Goal: Task Accomplishment & Management: Manage account settings

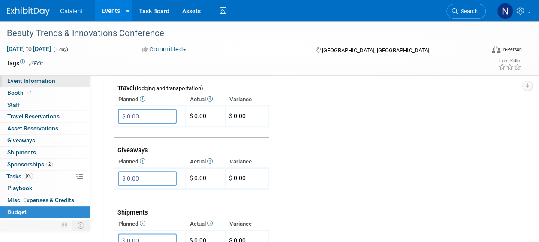
click at [40, 81] on span "Event Information" at bounding box center [31, 80] width 48 height 7
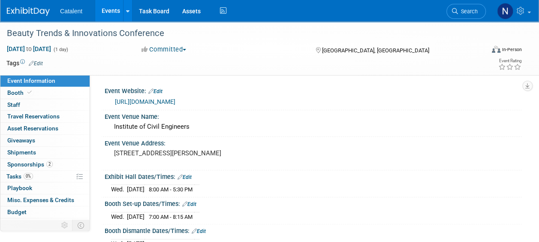
click at [111, 12] on link "Events" at bounding box center [110, 10] width 31 height 21
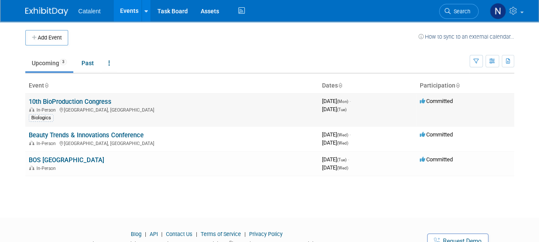
click at [93, 101] on link "10th BioProduction Congress" at bounding box center [70, 102] width 83 height 8
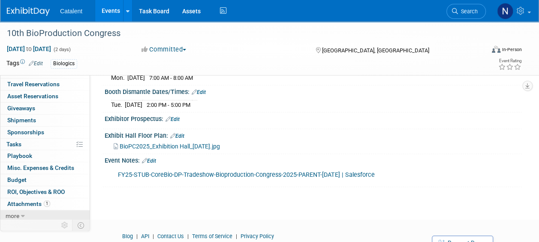
scroll to position [172, 0]
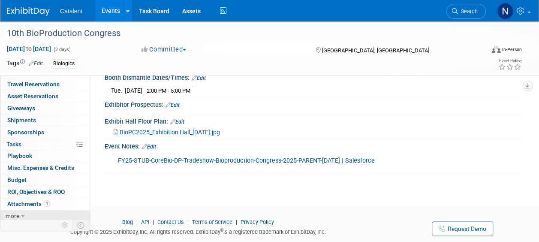
click at [19, 212] on link "more" at bounding box center [44, 216] width 89 height 12
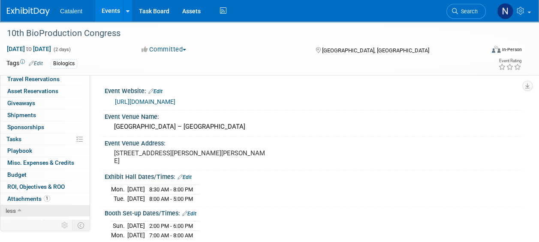
scroll to position [86, 0]
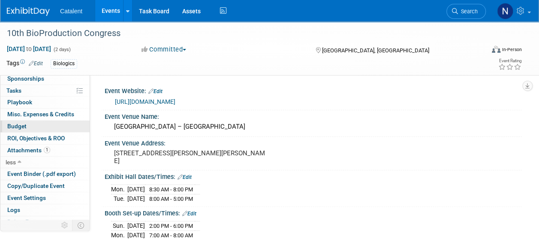
click at [19, 124] on span "Budget" at bounding box center [16, 126] width 19 height 7
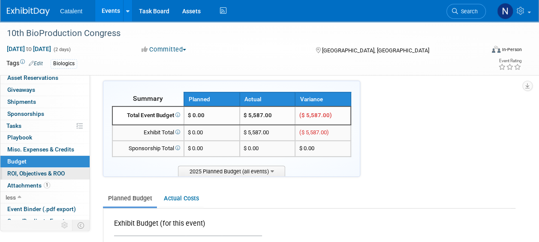
scroll to position [6, 0]
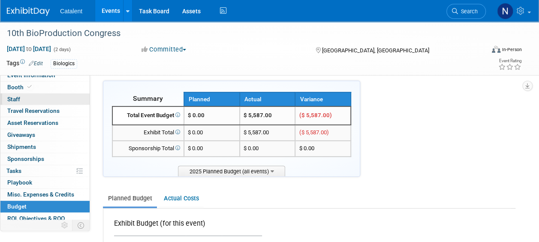
click at [14, 100] on span "Staff 0" at bounding box center [13, 99] width 13 height 7
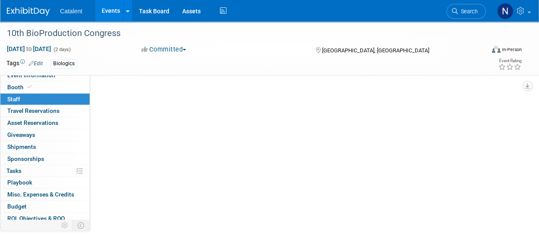
scroll to position [0, 0]
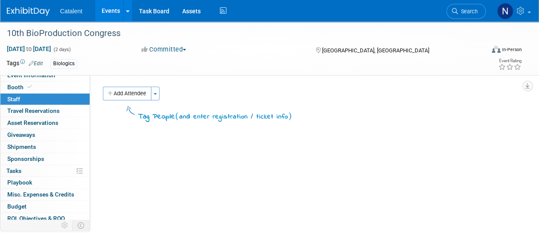
click at [26, 159] on span "Sponsorships 0" at bounding box center [25, 158] width 37 height 7
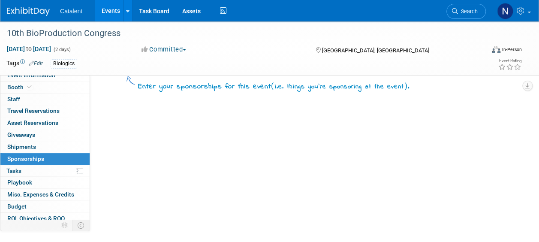
scroll to position [43, 0]
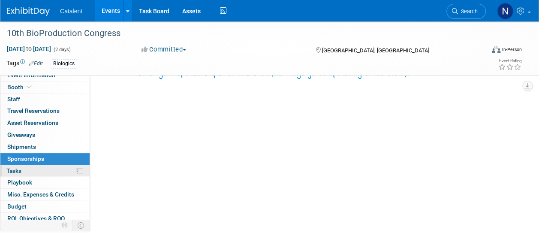
click at [35, 166] on link "0% Tasks 0%" at bounding box center [44, 171] width 89 height 12
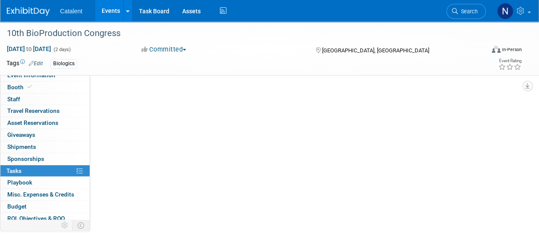
scroll to position [0, 0]
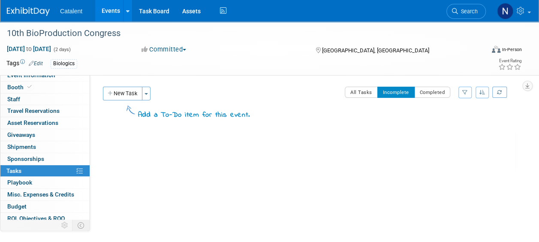
click at [112, 12] on link "Events" at bounding box center [110, 10] width 31 height 21
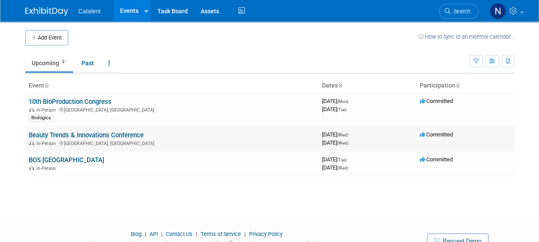
click at [72, 138] on link "Beauty Trends & Innovations Conference" at bounding box center [86, 135] width 115 height 8
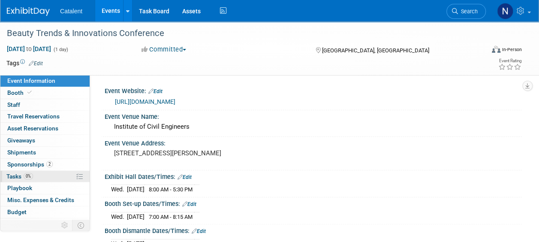
click at [31, 175] on span "0%" at bounding box center [28, 176] width 9 height 6
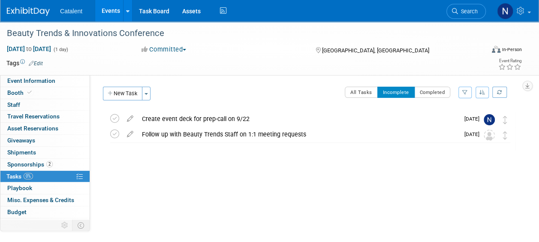
click at [300, 143] on div "Beauty Trends & Innovations Conference England, United Kingdom Sep 24, 2025 to …" at bounding box center [308, 131] width 415 height 41
click at [300, 135] on div "Follow up with Beauty Trends Staff on 1:1 meeting requests" at bounding box center [299, 134] width 322 height 15
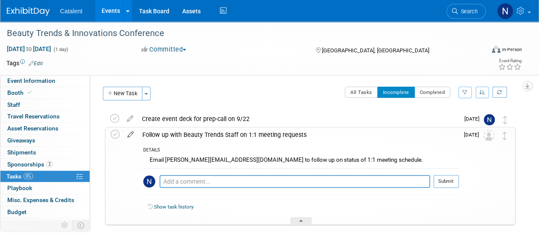
click at [129, 133] on icon at bounding box center [130, 132] width 15 height 11
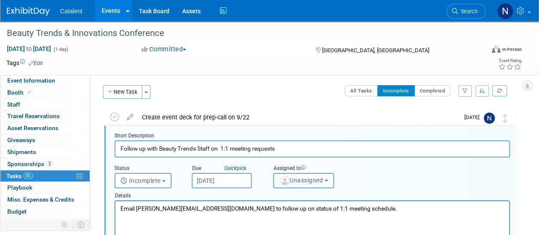
click at [295, 178] on span "Unassigned" at bounding box center [301, 180] width 44 height 7
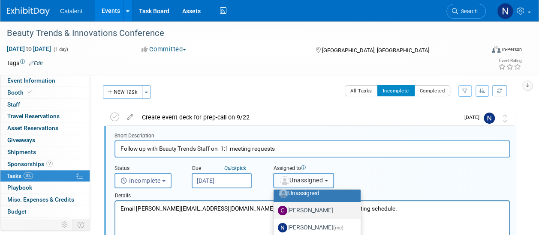
scroll to position [11, 0]
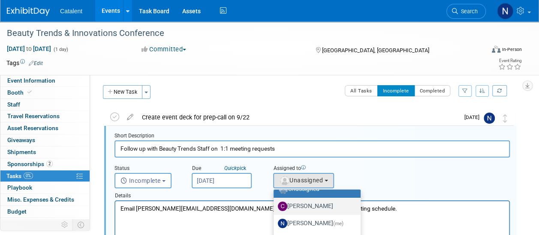
click at [298, 206] on label "Christina Szendi" at bounding box center [315, 207] width 74 height 14
click at [275, 206] on input "Christina Szendi" at bounding box center [272, 206] width 6 height 6
select select "28818f30-ac6f-4e6a-a0a1-35fa62081213"
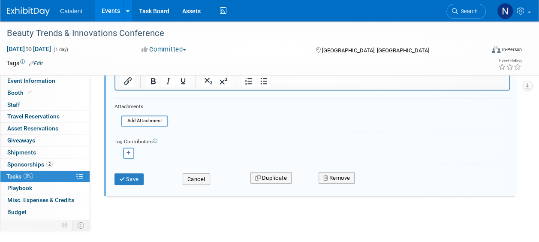
scroll to position [170, 0]
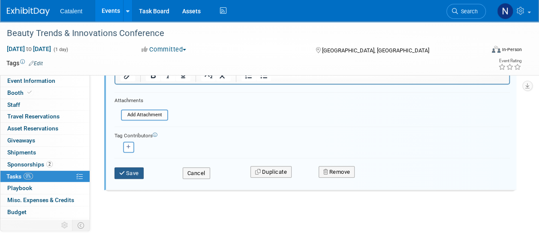
click at [122, 171] on icon "submit" at bounding box center [122, 173] width 7 height 6
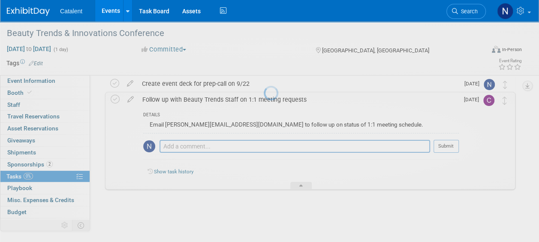
scroll to position [35, 0]
